Goal: Transaction & Acquisition: Download file/media

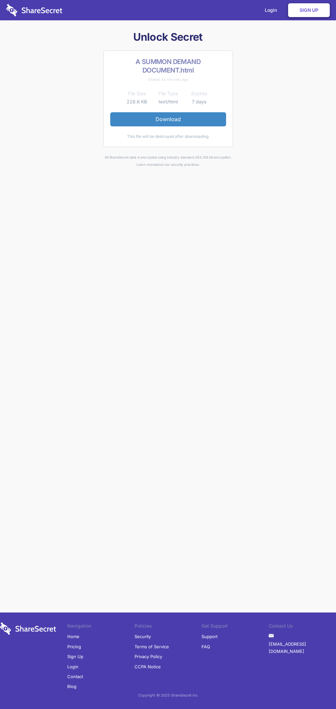
click at [168, 119] on link "Download" at bounding box center [168, 119] width 116 height 14
